Goal: Find specific page/section: Find specific page/section

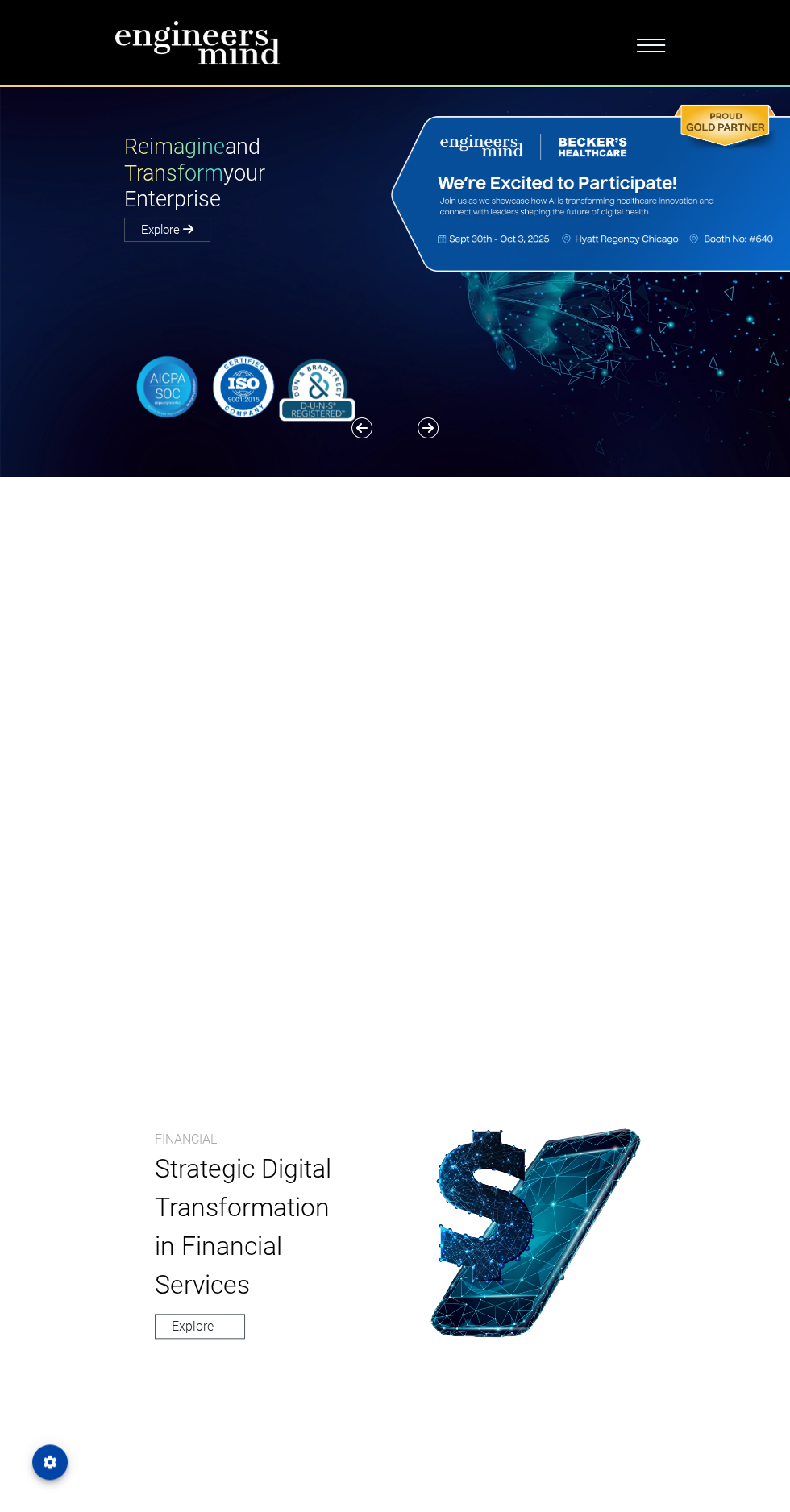
click at [662, 40] on span "Toggle navigation" at bounding box center [650, 43] width 28 height 16
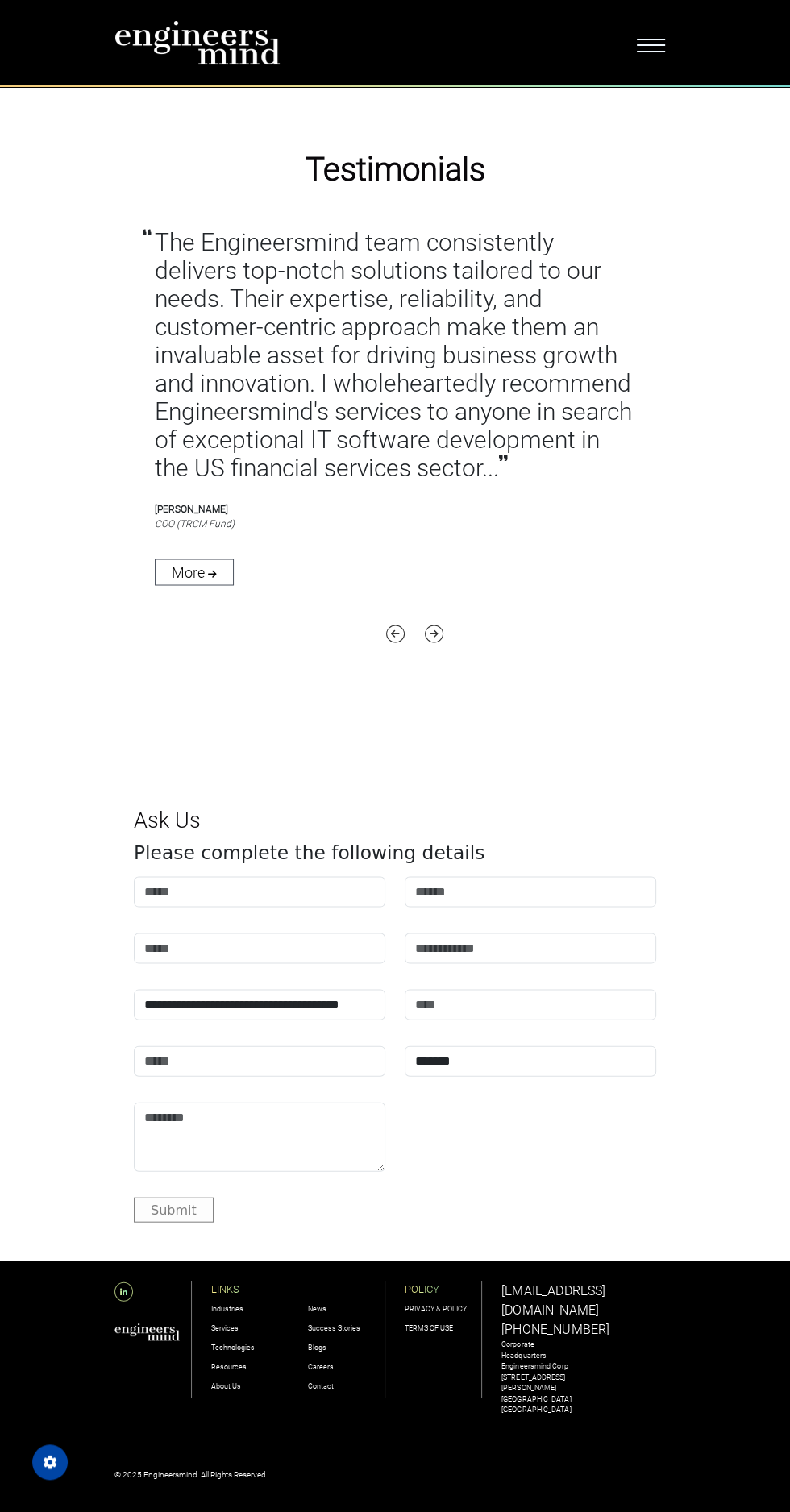
scroll to position [10401, 0]
click at [320, 1370] on link "Careers" at bounding box center [320, 1365] width 26 height 8
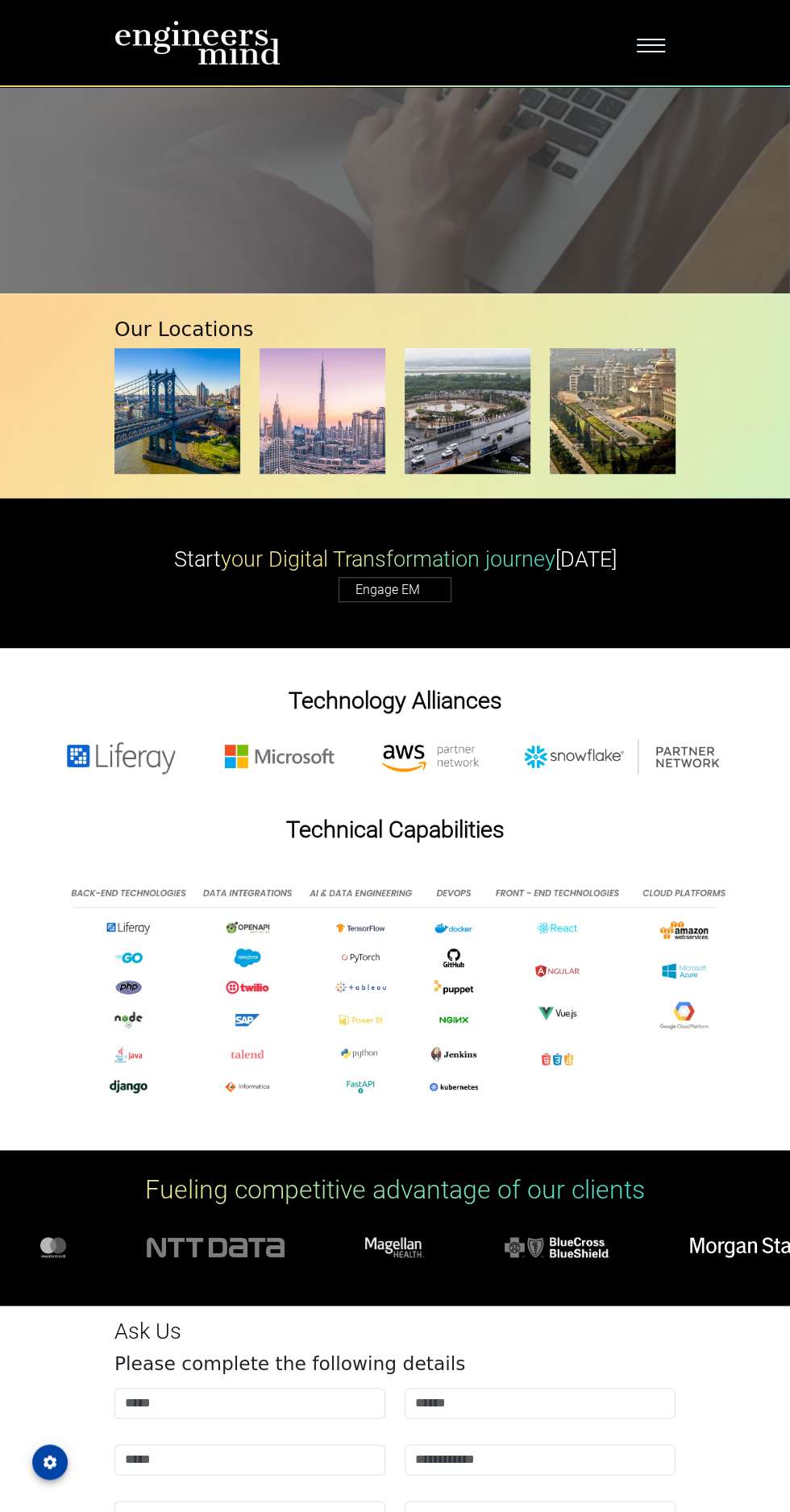
scroll to position [4943, 0]
